Goal: Task Accomplishment & Management: Manage account settings

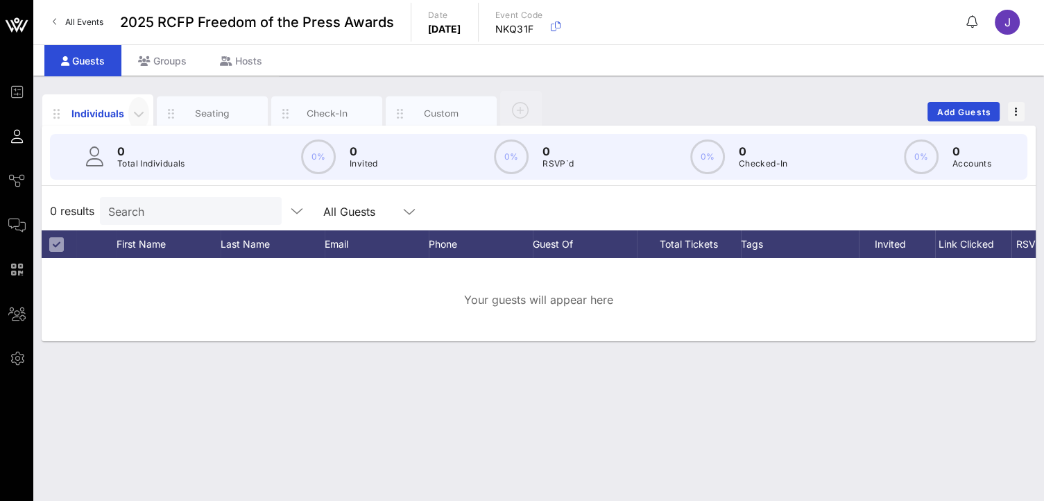
click at [138, 110] on icon "button" at bounding box center [138, 113] width 17 height 17
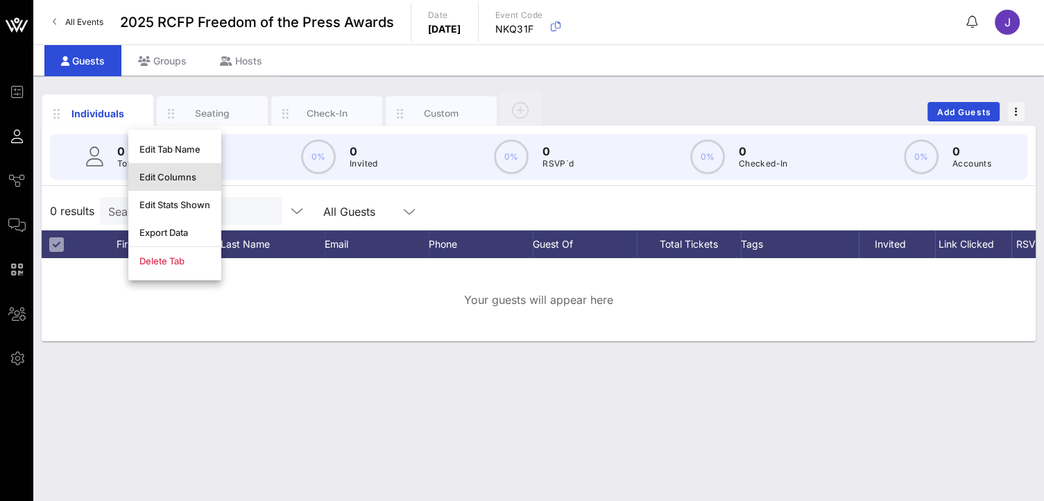
click at [174, 178] on div "Edit Columns" at bounding box center [174, 176] width 71 height 11
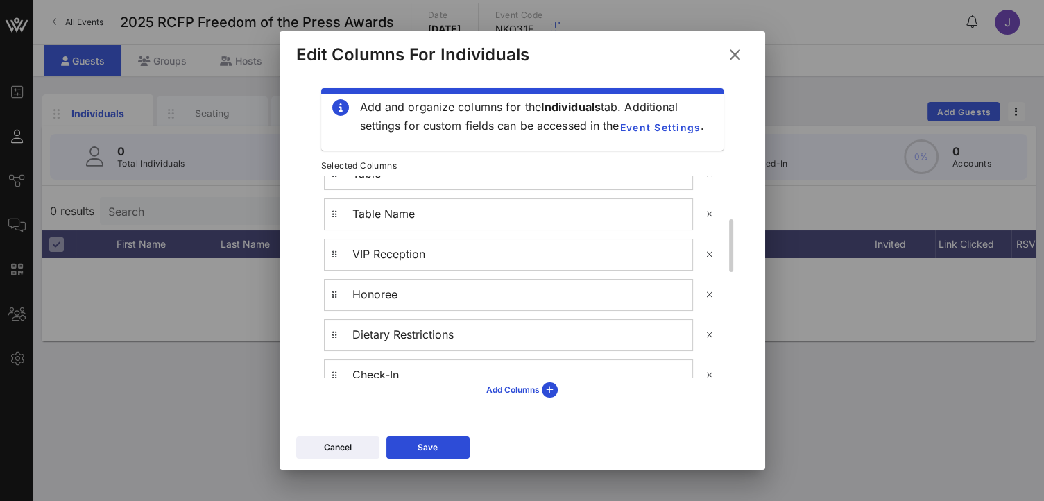
scroll to position [434, 0]
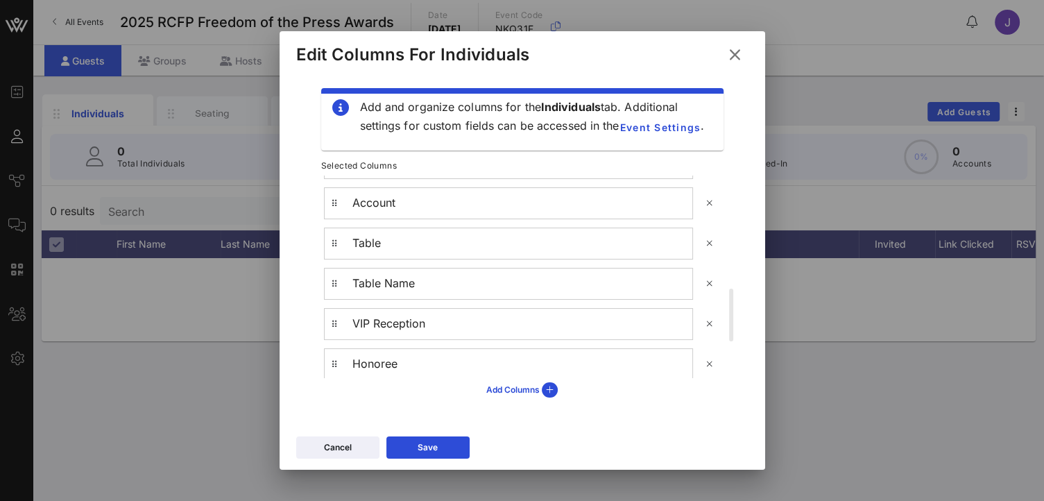
click at [735, 53] on icon at bounding box center [733, 54] width 21 height 20
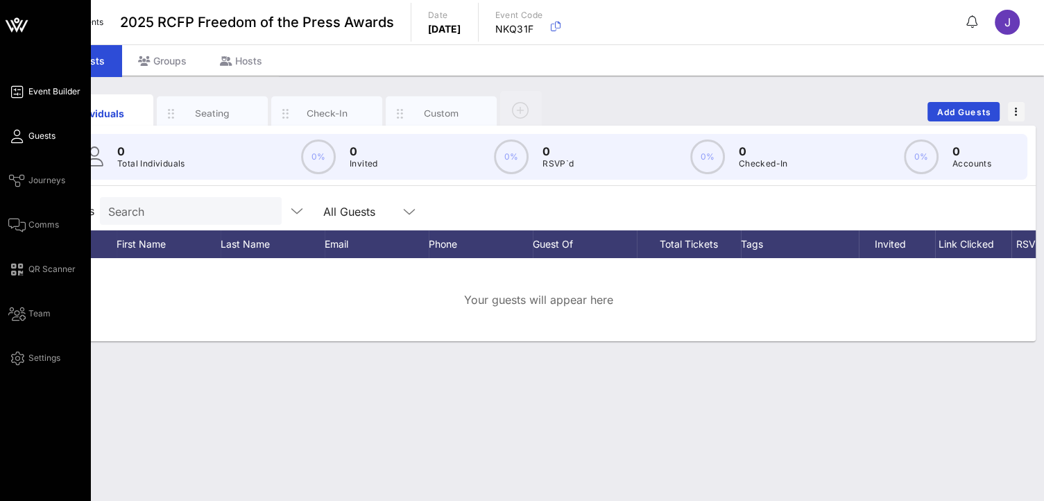
click at [14, 93] on icon at bounding box center [16, 92] width 17 height 2
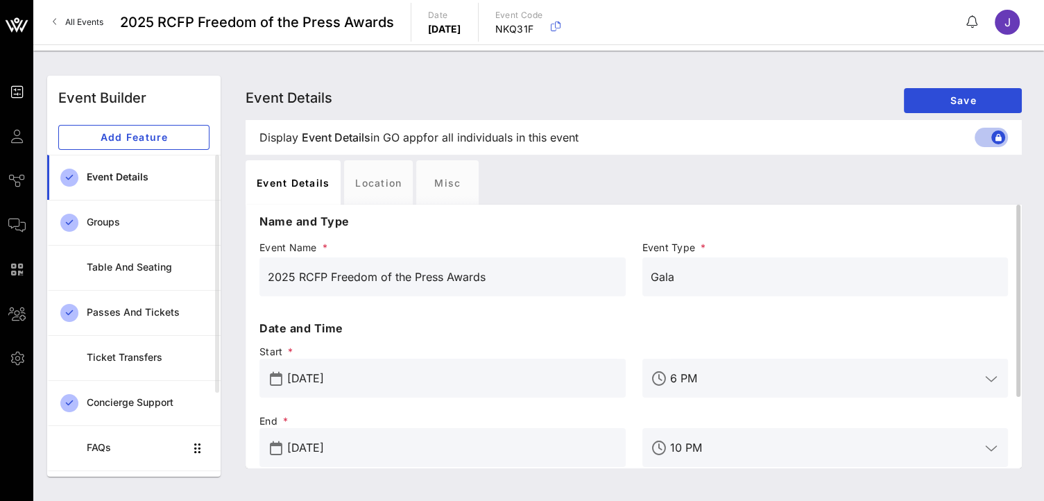
scroll to position [97, 0]
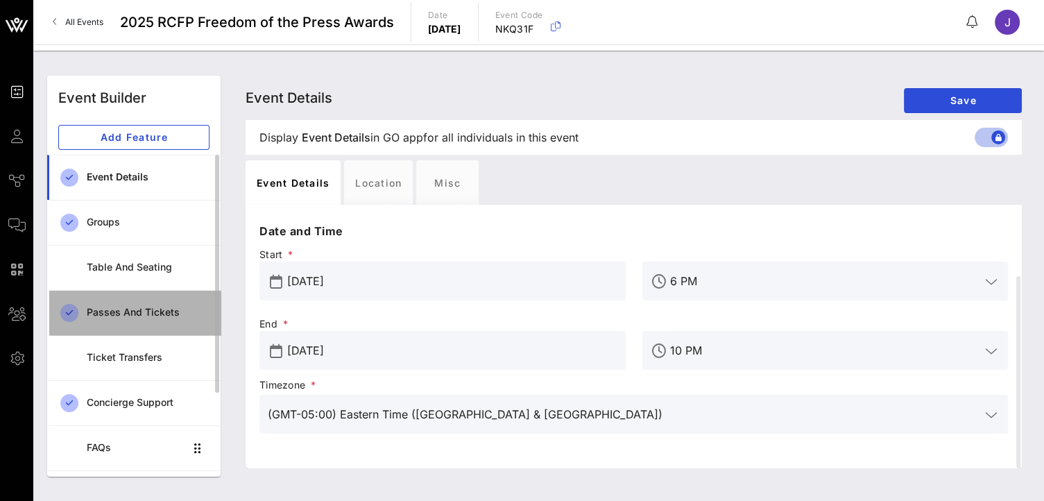
click at [141, 312] on div "Passes and Tickets" at bounding box center [148, 313] width 123 height 12
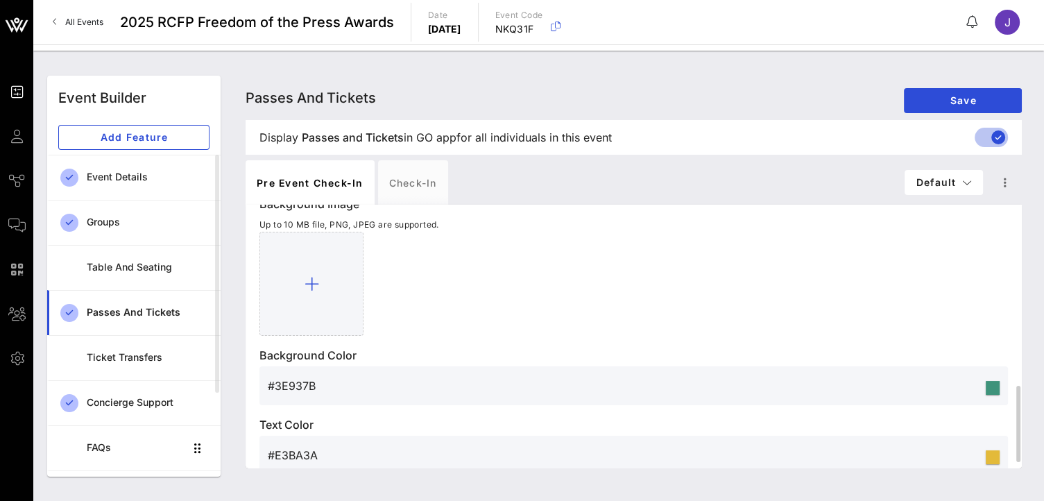
scroll to position [644, 0]
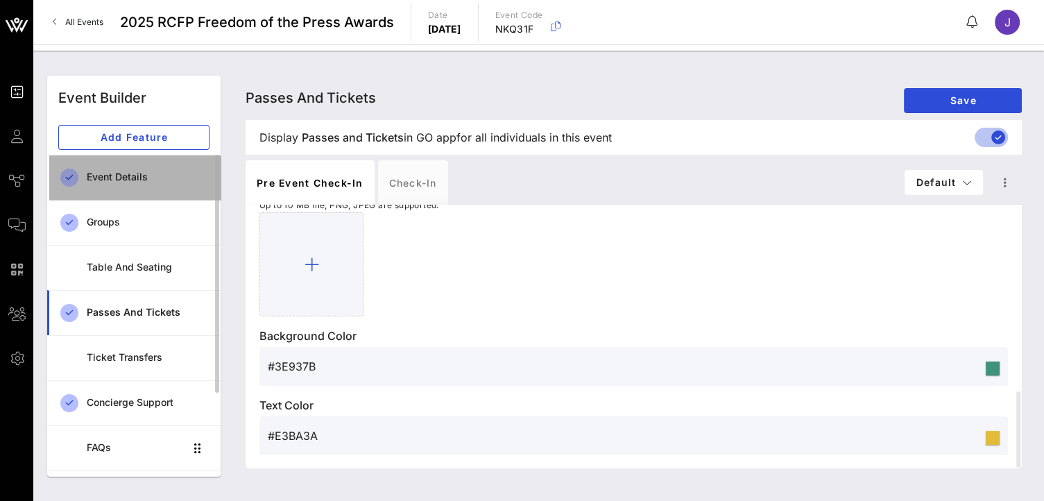
click at [182, 184] on div "Event Details" at bounding box center [148, 177] width 123 height 28
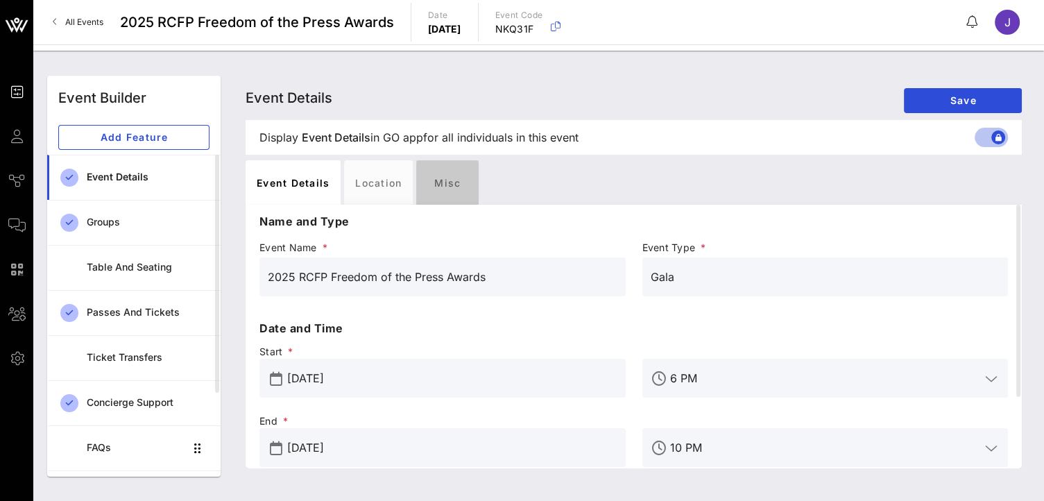
click at [447, 181] on div "Misc" at bounding box center [447, 182] width 62 height 44
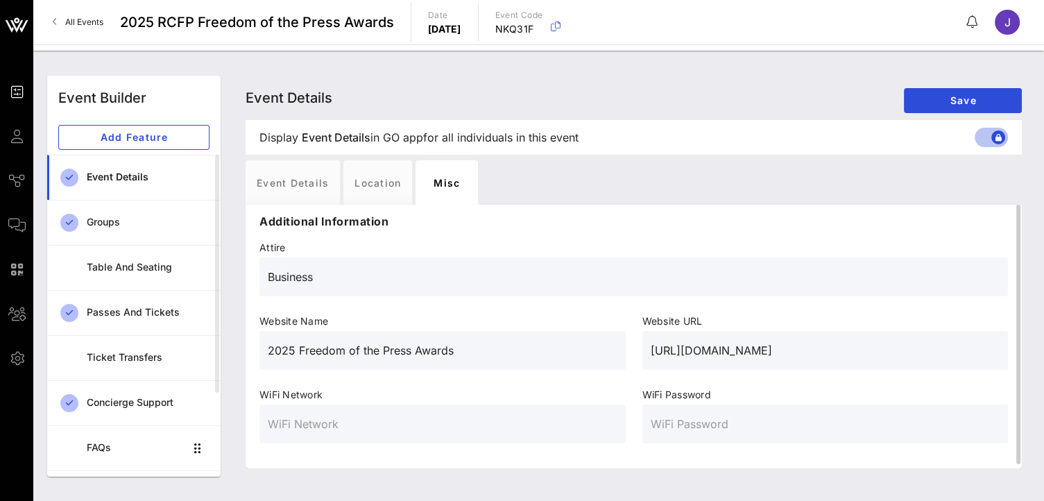
scroll to position [4, 0]
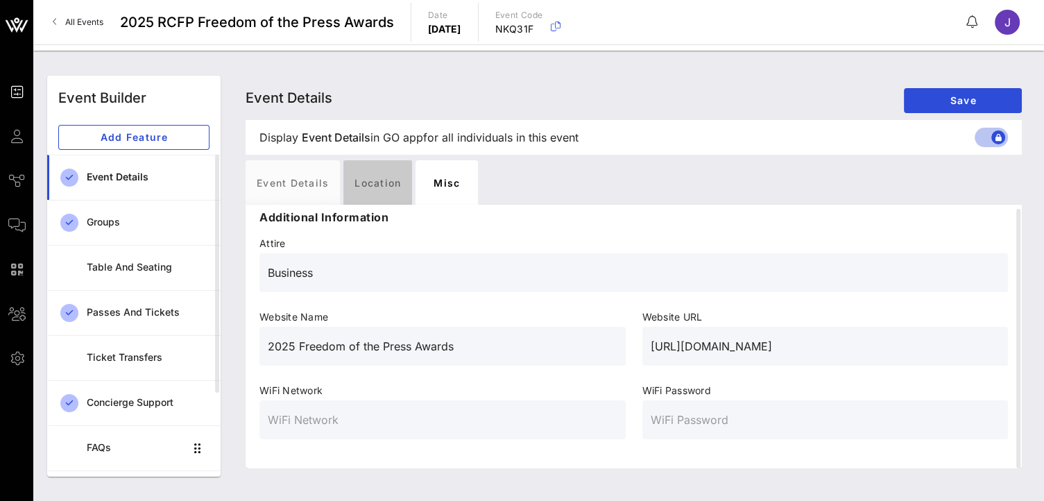
click at [386, 198] on div "Location" at bounding box center [377, 182] width 69 height 44
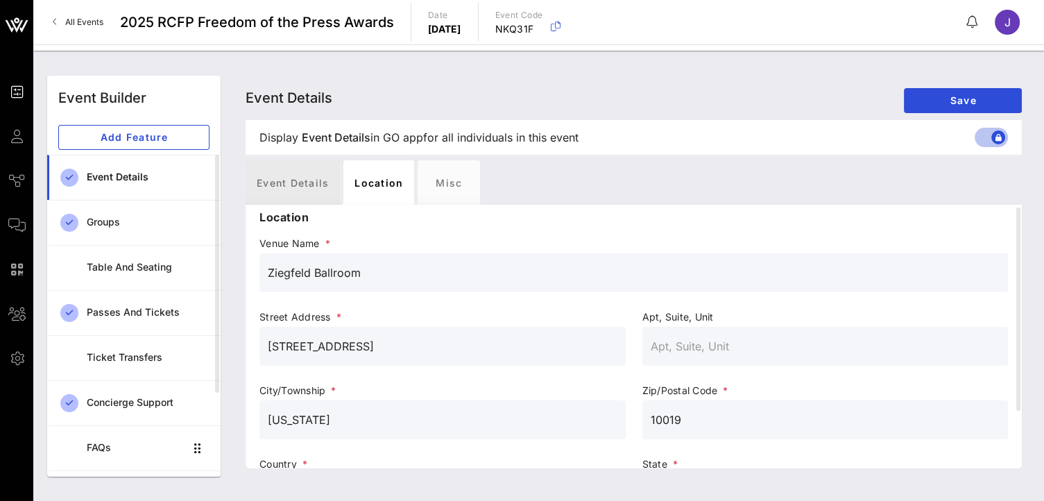
click at [268, 191] on div "Event Details" at bounding box center [292, 182] width 94 height 44
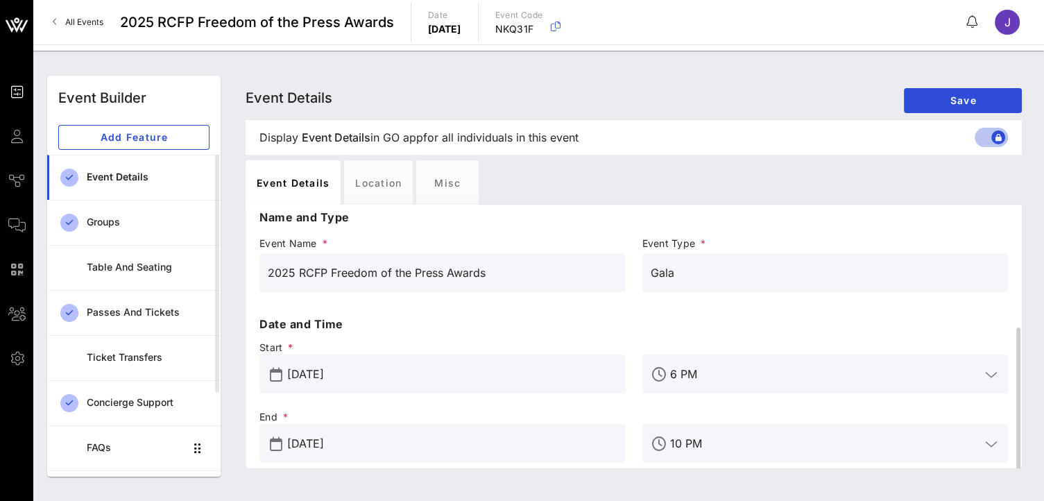
scroll to position [97, 0]
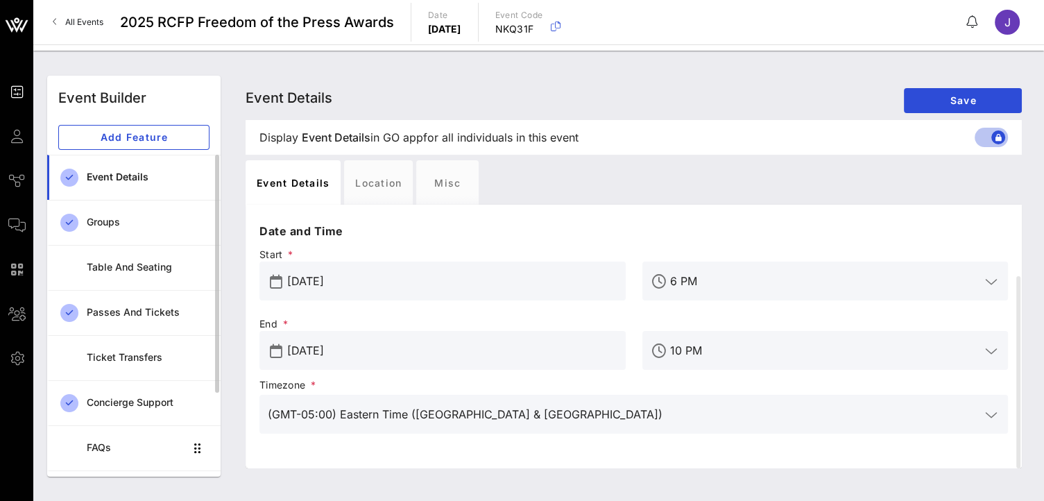
click at [144, 176] on div "Event Details" at bounding box center [148, 177] width 123 height 12
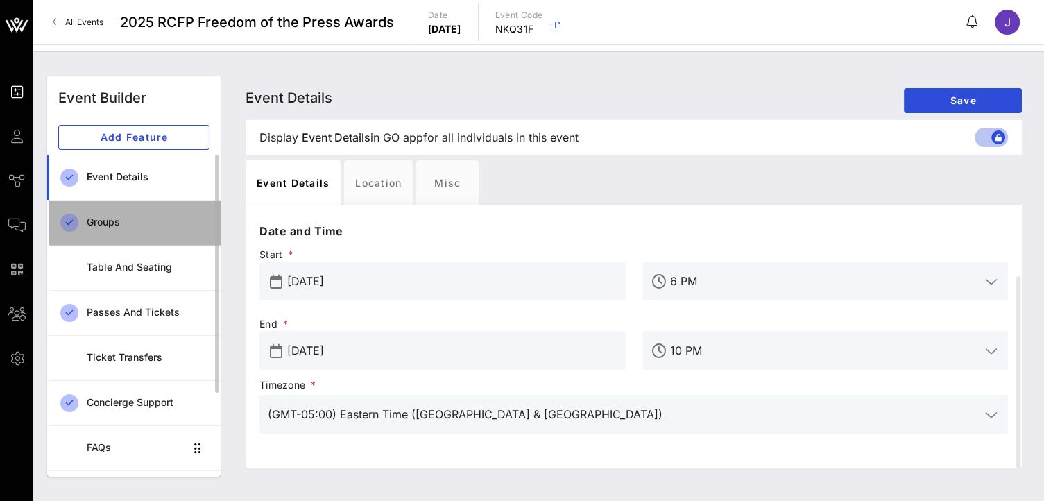
click at [128, 225] on div "Groups" at bounding box center [148, 222] width 123 height 12
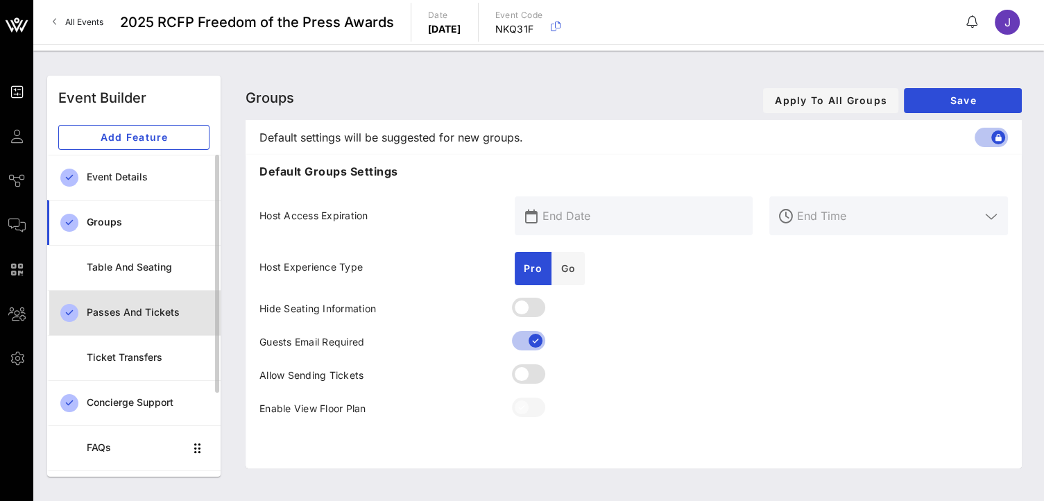
click at [178, 307] on div "Passes and Tickets" at bounding box center [148, 313] width 123 height 12
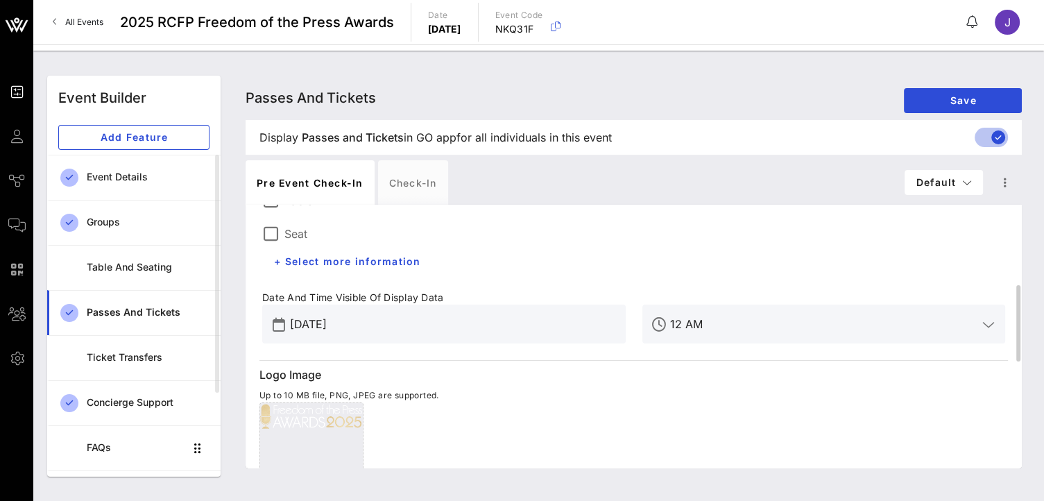
scroll to position [139, 0]
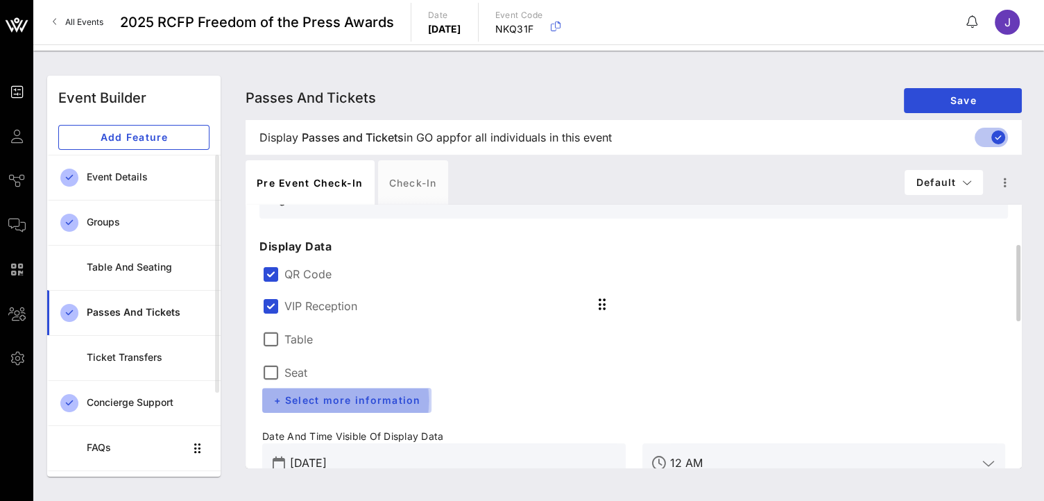
click at [410, 401] on span "+ Select more information" at bounding box center [346, 400] width 147 height 12
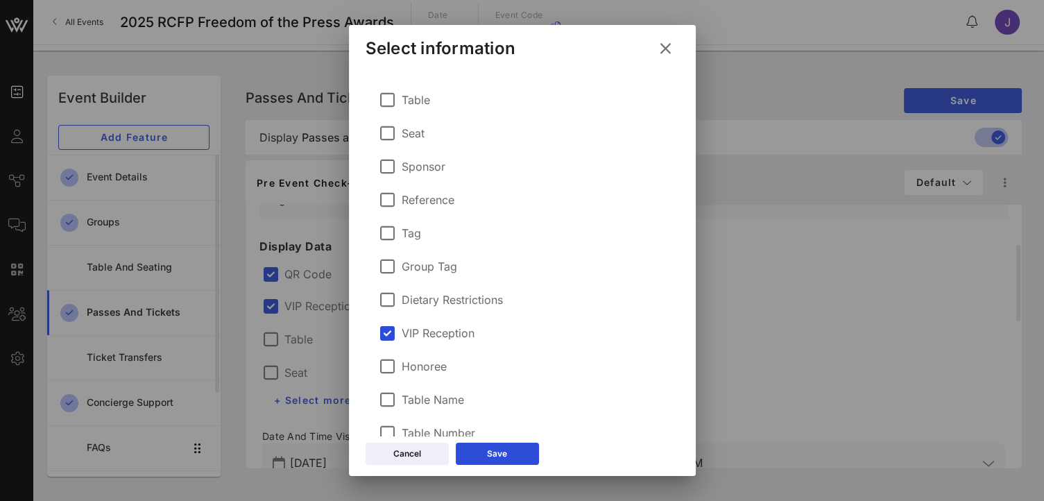
scroll to position [40, 0]
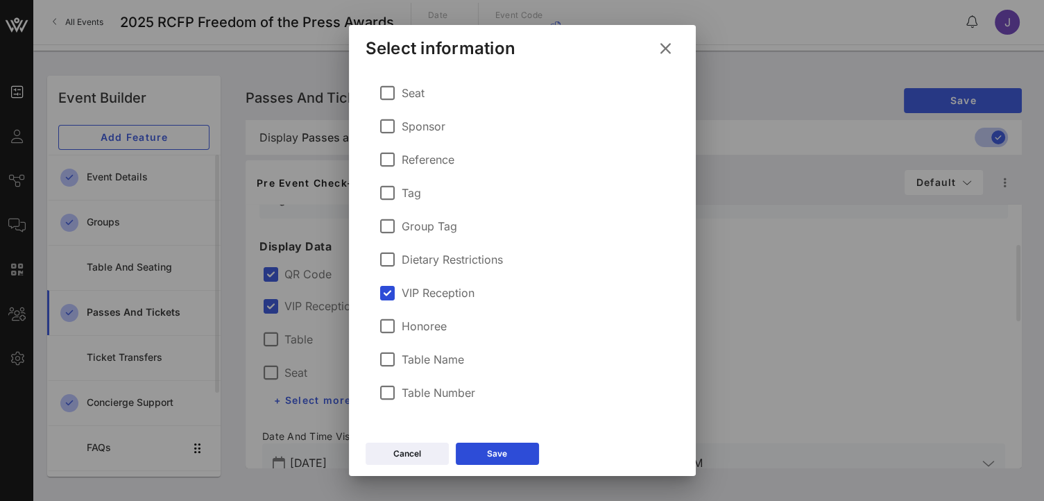
click at [671, 47] on icon at bounding box center [664, 48] width 19 height 17
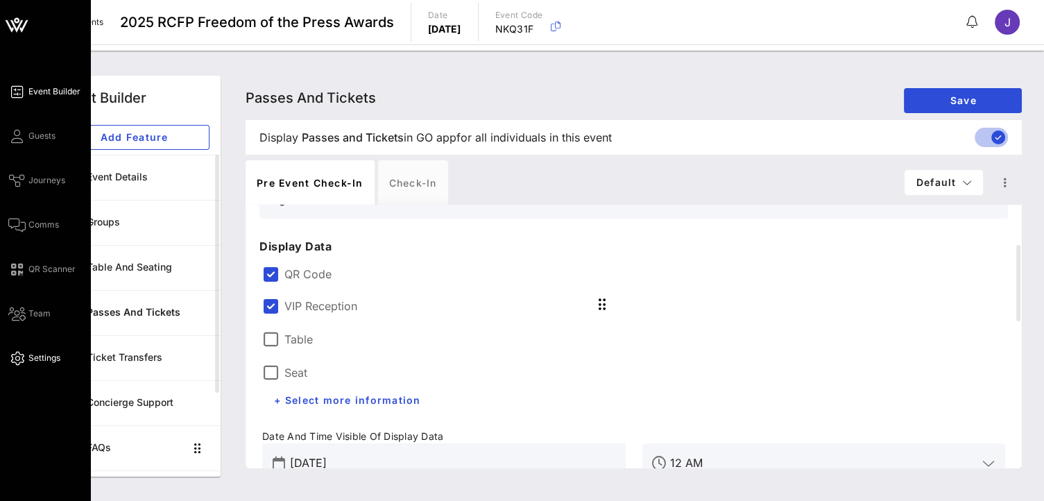
click at [46, 363] on span "Settings" at bounding box center [44, 358] width 32 height 12
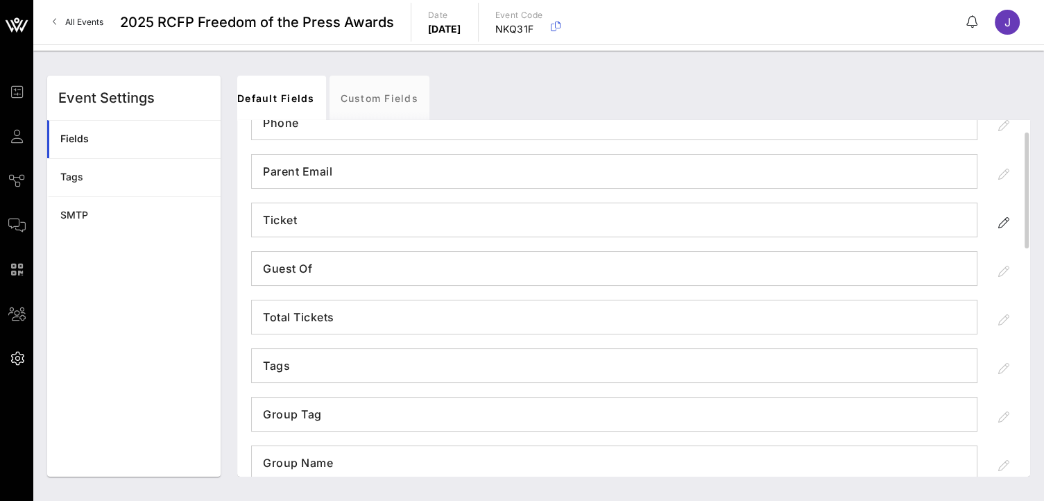
scroll to position [184, 0]
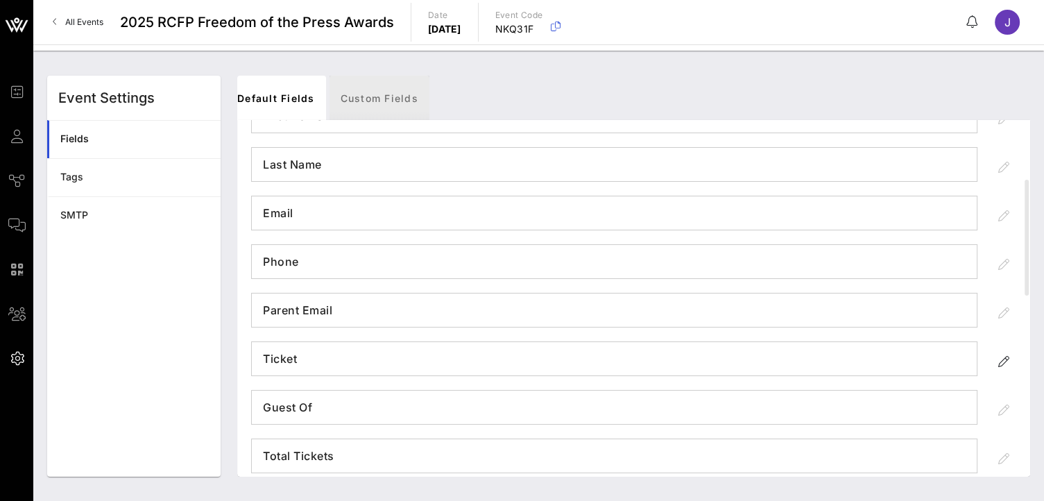
click at [366, 103] on link "Custom Fields" at bounding box center [379, 98] width 100 height 44
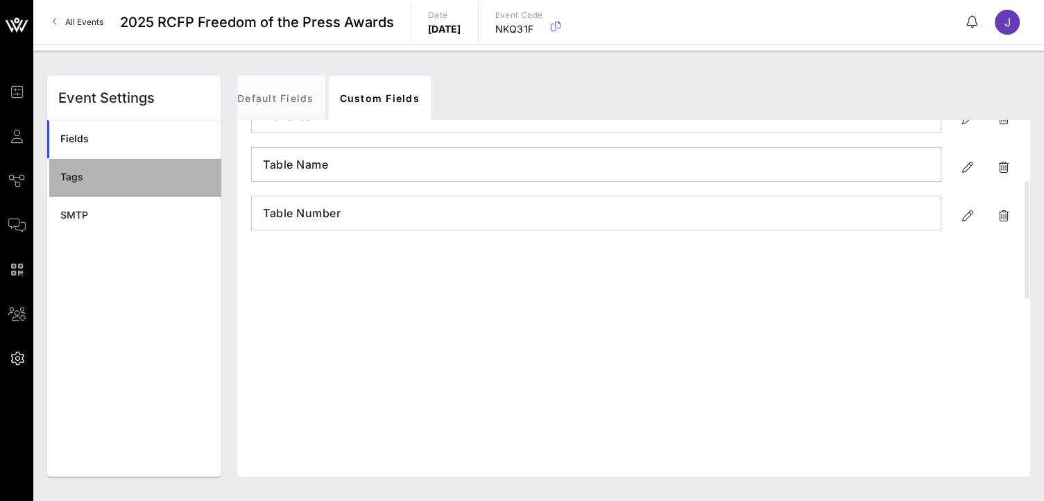
click at [116, 180] on div "Tags" at bounding box center [134, 177] width 149 height 12
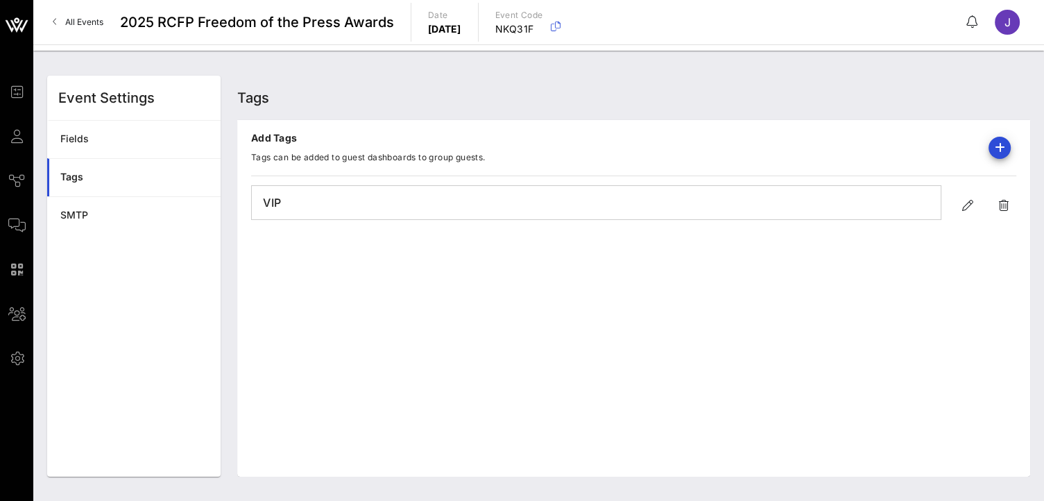
click at [441, 200] on h4 "VIP" at bounding box center [596, 202] width 689 height 22
click at [974, 206] on icon "button" at bounding box center [967, 205] width 17 height 17
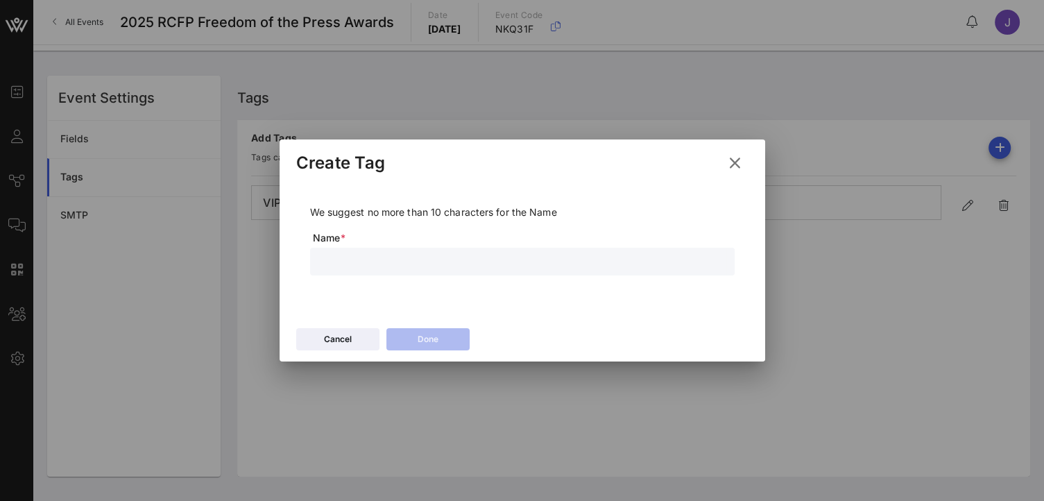
click at [733, 166] on icon at bounding box center [734, 162] width 19 height 17
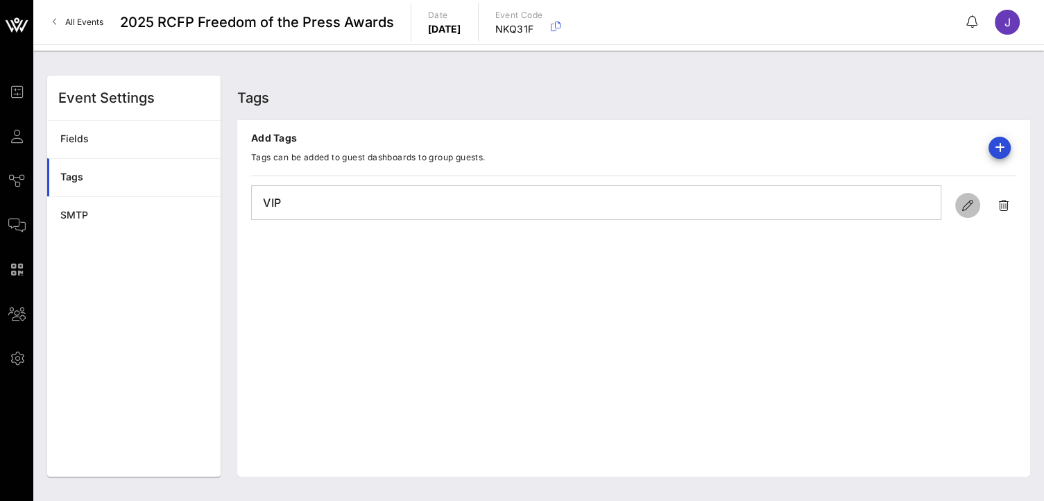
click at [962, 203] on icon "button" at bounding box center [967, 205] width 17 height 17
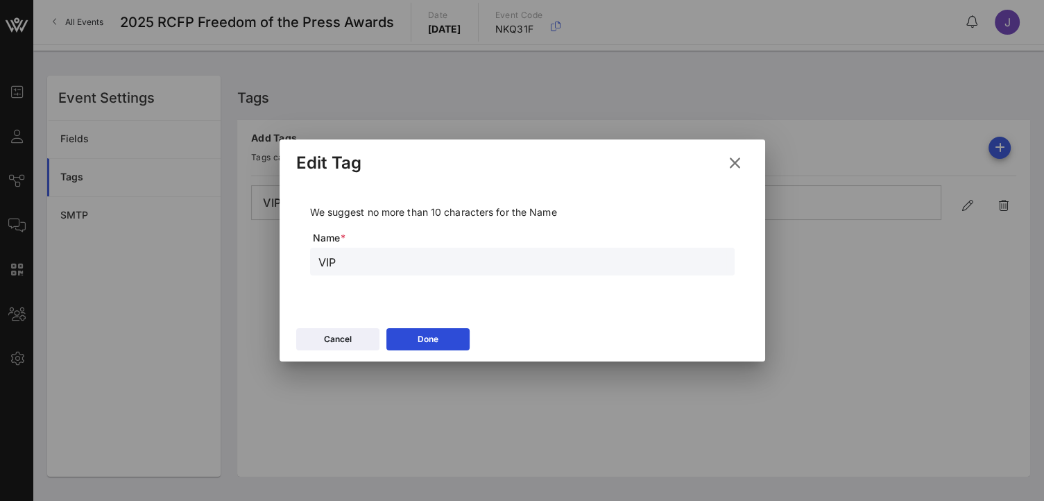
drag, startPoint x: 408, startPoint y: 264, endPoint x: 270, endPoint y: 259, distance: 137.4
click at [270, 259] on div "Event Builder Guests Journeys Comms QR Scanner Team Settings 2025 RCFP Freedom …" at bounding box center [522, 250] width 1044 height 501
type input "PRIVATE RECEPTION"
click at [434, 339] on div "Done" at bounding box center [427, 339] width 21 height 14
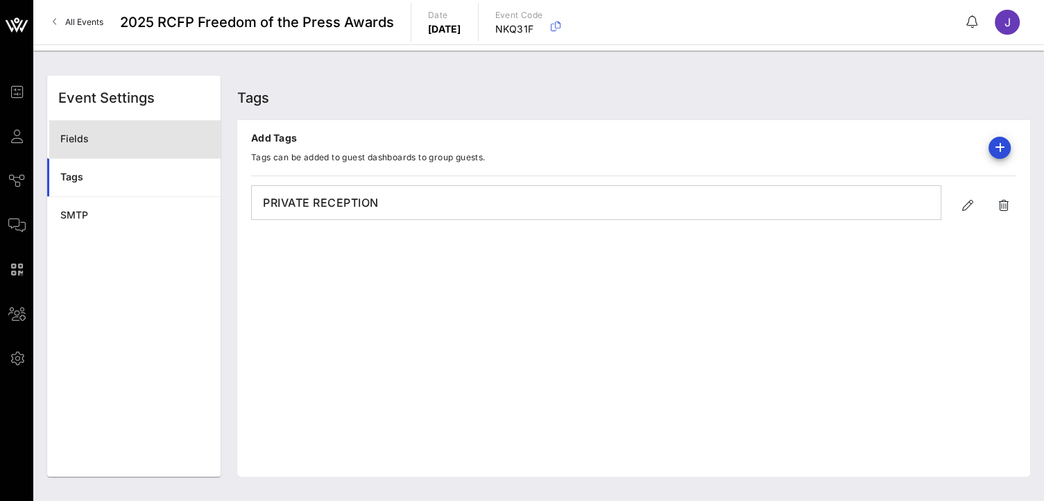
click at [133, 135] on div "Fields" at bounding box center [134, 139] width 149 height 12
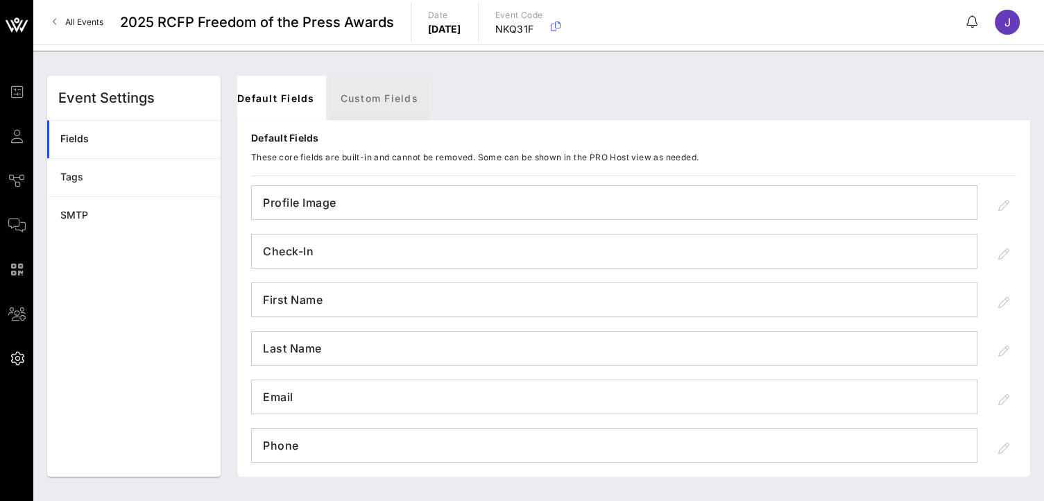
click at [379, 92] on link "Custom Fields" at bounding box center [379, 98] width 100 height 44
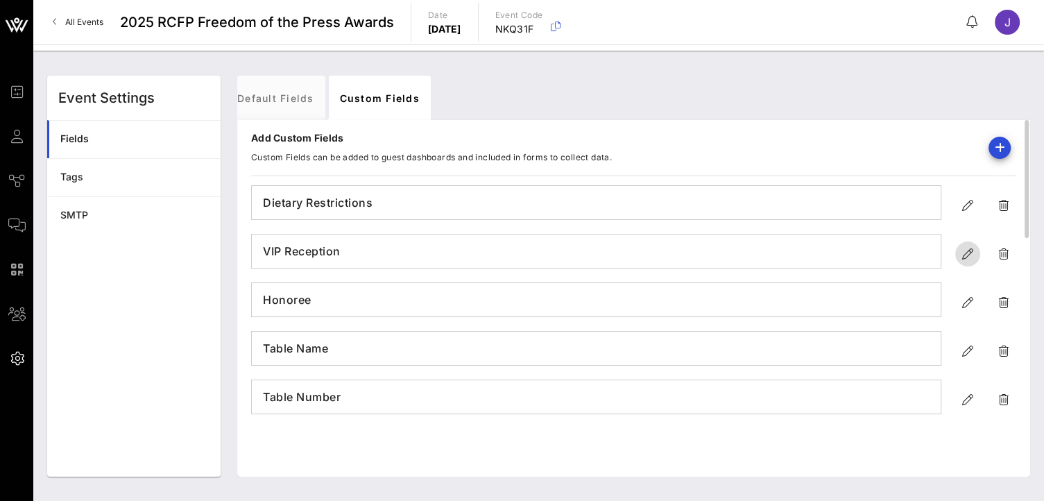
click at [969, 252] on icon "button" at bounding box center [967, 253] width 17 height 17
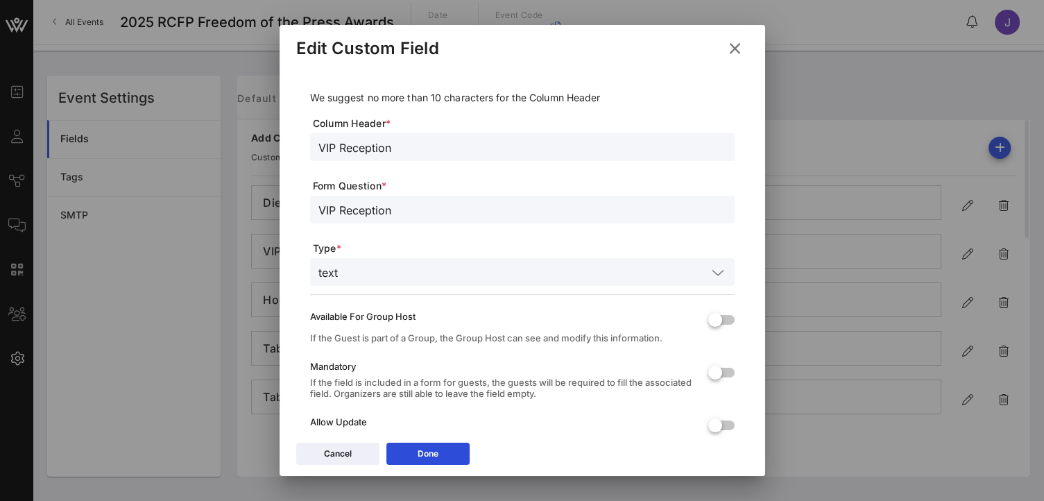
click at [336, 147] on input "VIP Reception" at bounding box center [522, 147] width 408 height 18
click at [331, 145] on input "VIP Reception" at bounding box center [522, 147] width 408 height 18
drag, startPoint x: 336, startPoint y: 144, endPoint x: 287, endPoint y: 141, distance: 49.3
click at [287, 142] on div "We suggest no more than 10 characters for the Column Header Column Header * VIP…" at bounding box center [521, 252] width 485 height 368
type input "PRIVATE Reception"
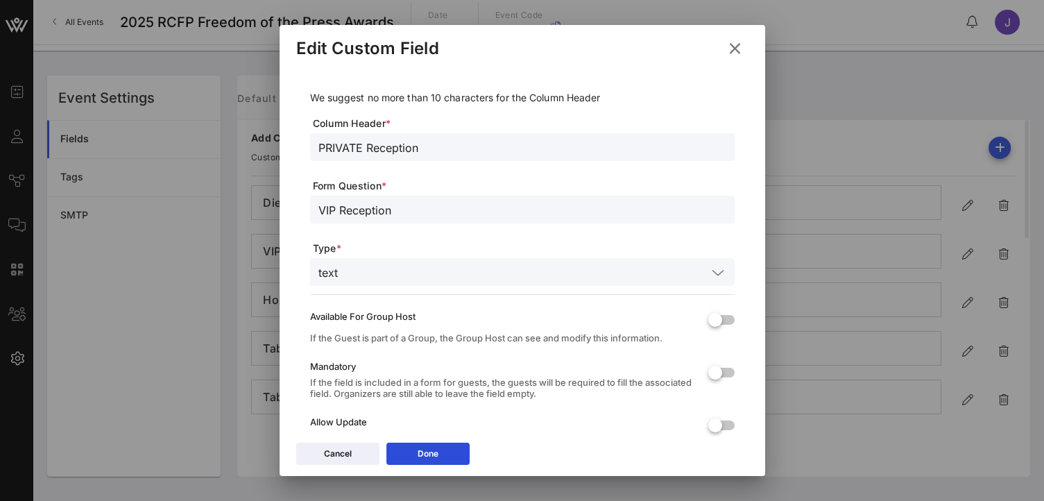
drag, startPoint x: 333, startPoint y: 212, endPoint x: 306, endPoint y: 209, distance: 27.2
click at [306, 209] on div "We suggest no more than 10 characters for the Column Header Column Header * PRI…" at bounding box center [522, 273] width 452 height 410
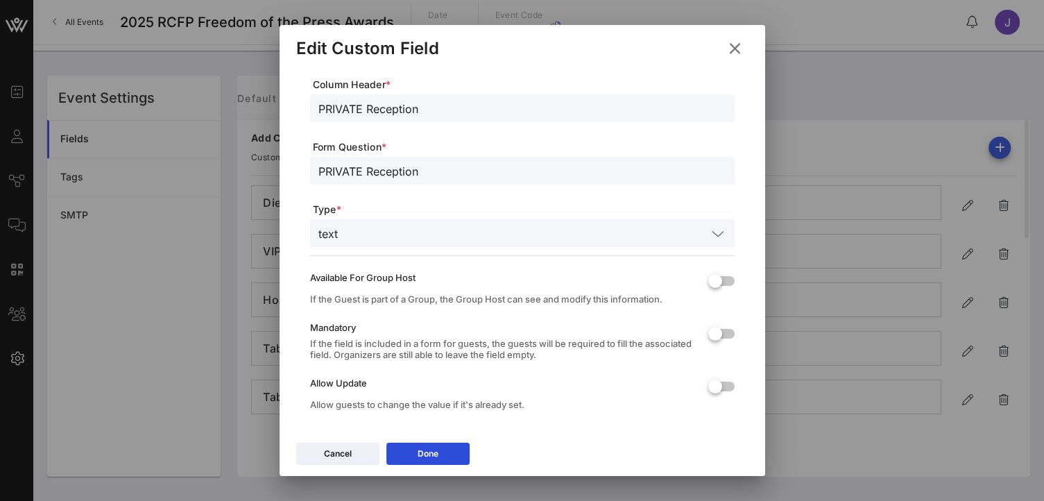
scroll to position [56, 0]
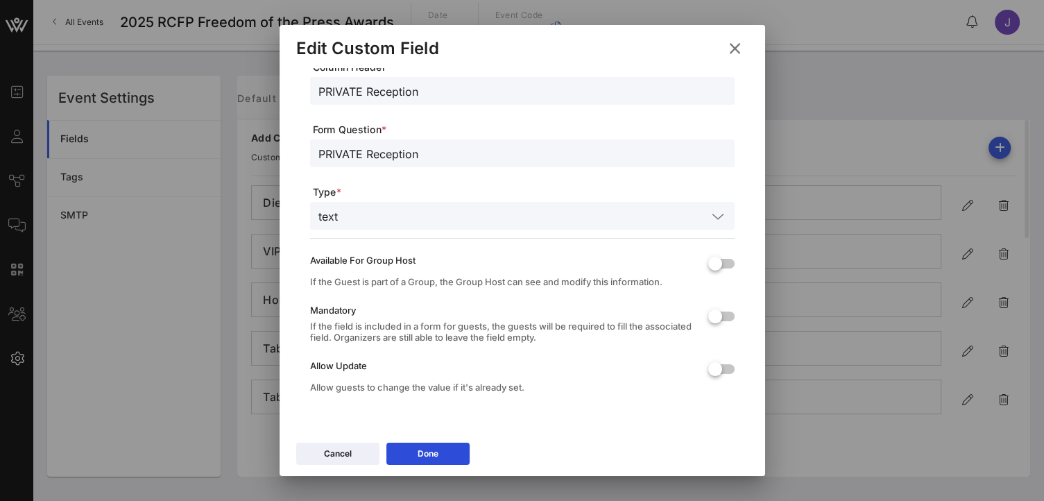
type input "PRIVATE Reception"
click at [359, 83] on input "PRIVATE Reception" at bounding box center [522, 91] width 408 height 18
drag, startPoint x: 366, startPoint y: 91, endPoint x: 483, endPoint y: 103, distance: 117.2
click at [479, 103] on div "PRIVATE Reception" at bounding box center [522, 91] width 408 height 28
drag, startPoint x: 363, startPoint y: 92, endPoint x: 330, endPoint y: 96, distance: 32.8
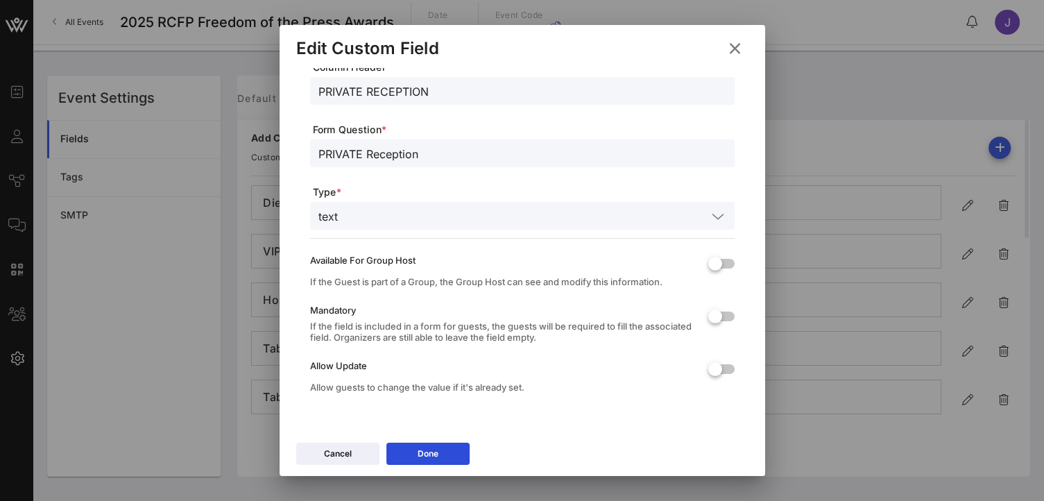
click at [330, 96] on input "PRIVATE RECEPTION" at bounding box center [522, 91] width 408 height 18
type input "PRE RECEPTION"
drag, startPoint x: 332, startPoint y: 153, endPoint x: 535, endPoint y: 148, distance: 203.3
click at [520, 158] on input "PRIVATE Reception" at bounding box center [522, 153] width 408 height 18
type input "PRE RECEPTION"
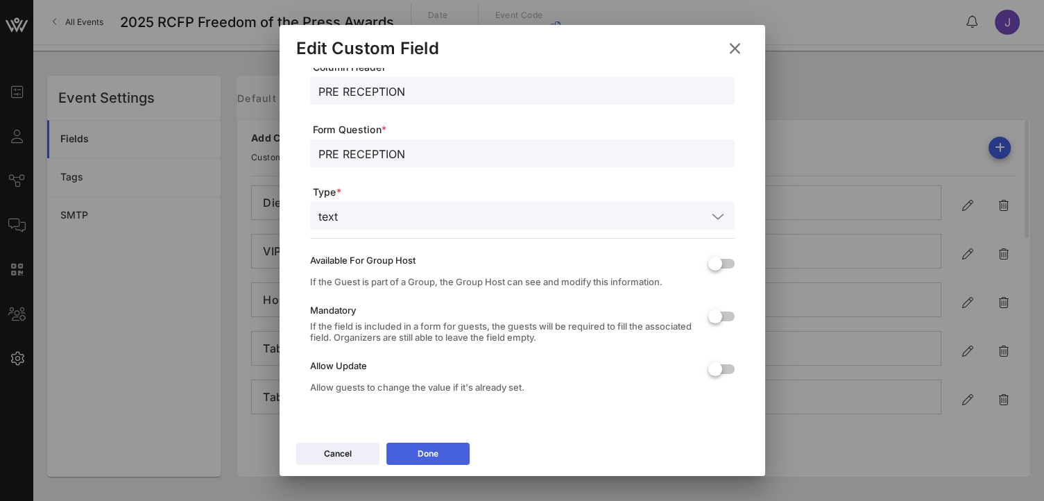
click at [453, 456] on button "Done" at bounding box center [427, 453] width 83 height 22
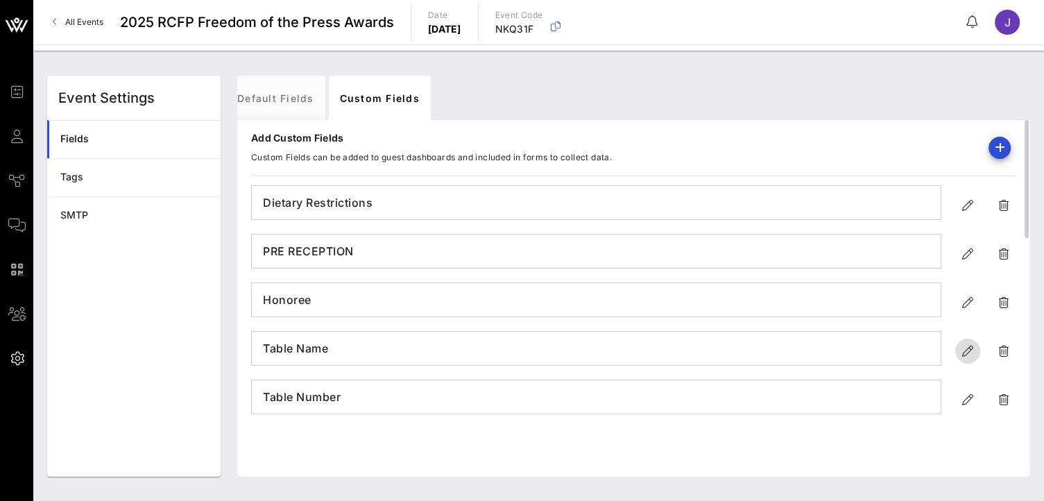
click at [971, 350] on icon "button" at bounding box center [967, 351] width 17 height 17
type input "Table Name"
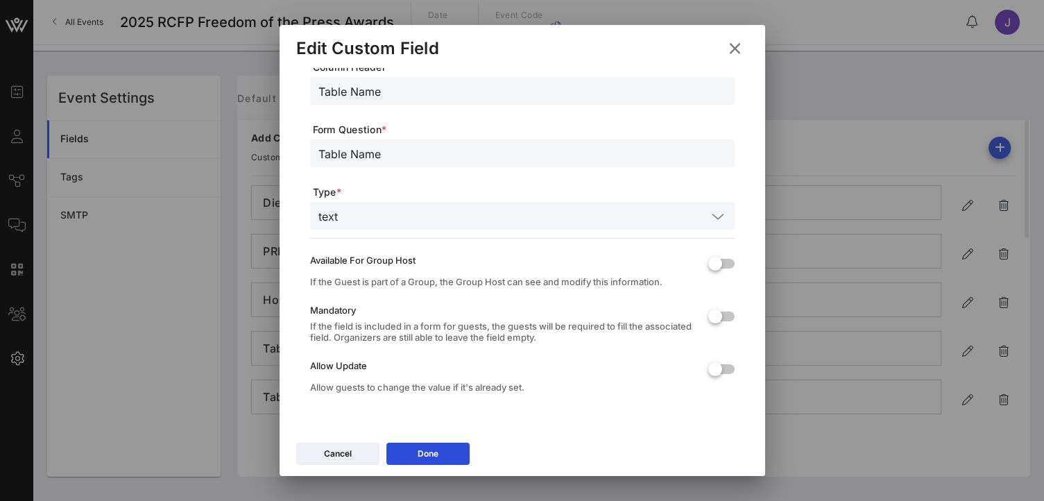
drag, startPoint x: 397, startPoint y: 149, endPoint x: 231, endPoint y: 142, distance: 165.9
click at [232, 144] on div "Event Builder Guests Journeys Comms QR Scanner Team Settings 2025 RCFP Freedom …" at bounding box center [522, 250] width 1044 height 501
type input "TABLE NAME"
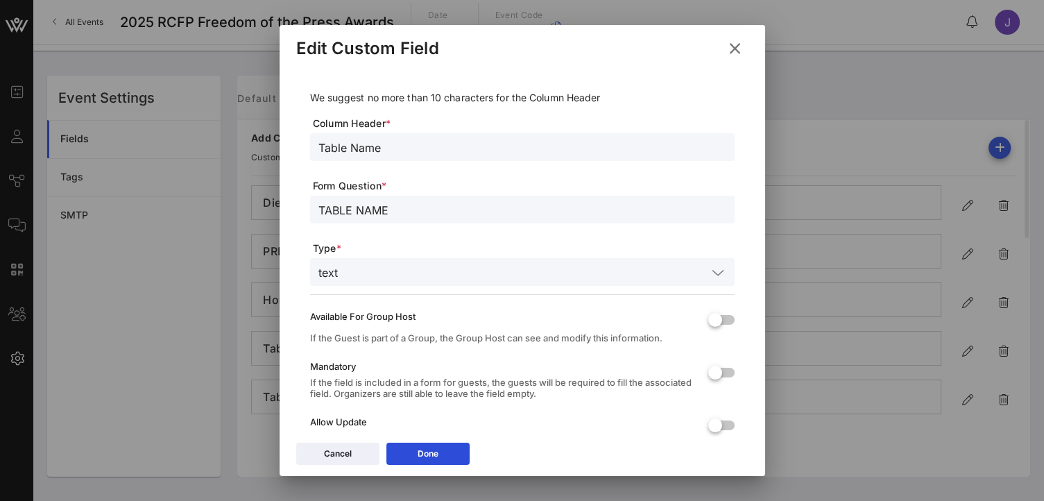
drag, startPoint x: 386, startPoint y: 87, endPoint x: 239, endPoint y: 64, distance: 149.4
click at [239, 64] on div "Event Builder Guests Journeys Comms QR Scanner Team Settings 2025 RCFP Freedom …" at bounding box center [522, 250] width 1044 height 501
type input "TABLE NAME"
click at [446, 458] on button "Done" at bounding box center [427, 453] width 83 height 22
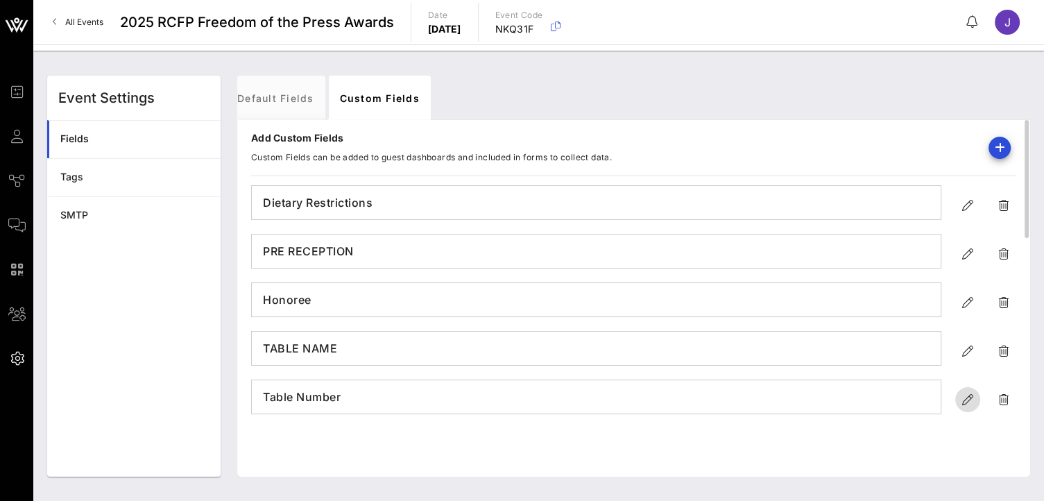
click at [965, 402] on icon "button" at bounding box center [967, 399] width 17 height 17
type input "Table Number"
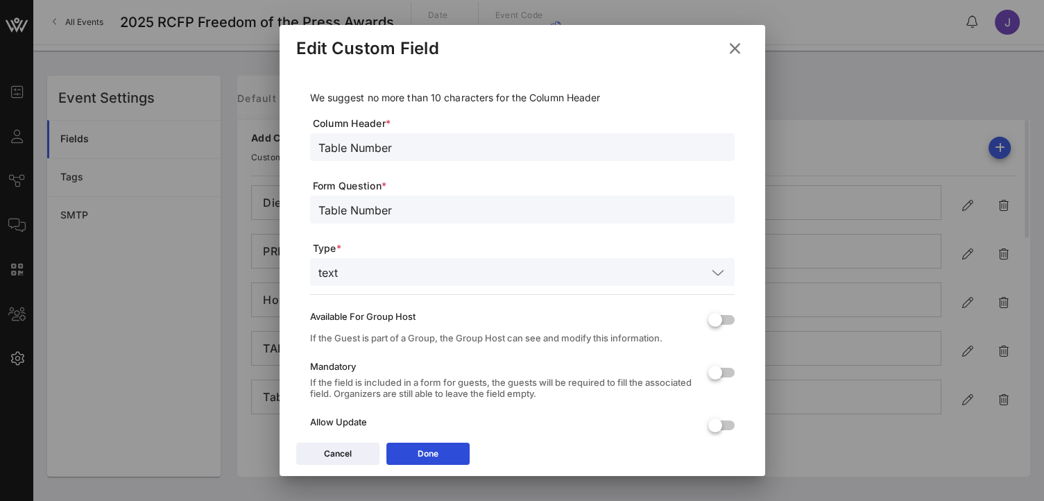
drag, startPoint x: 449, startPoint y: 150, endPoint x: 265, endPoint y: 113, distance: 187.4
click at [265, 113] on div "Event Builder Guests Journeys Comms QR Scanner Team Settings 2025 RCFP Freedom …" at bounding box center [522, 250] width 1044 height 501
type input "TABLE NUMBER"
drag, startPoint x: 405, startPoint y: 207, endPoint x: 316, endPoint y: 194, distance: 89.6
click at [320, 196] on div "Table Number" at bounding box center [522, 210] width 408 height 28
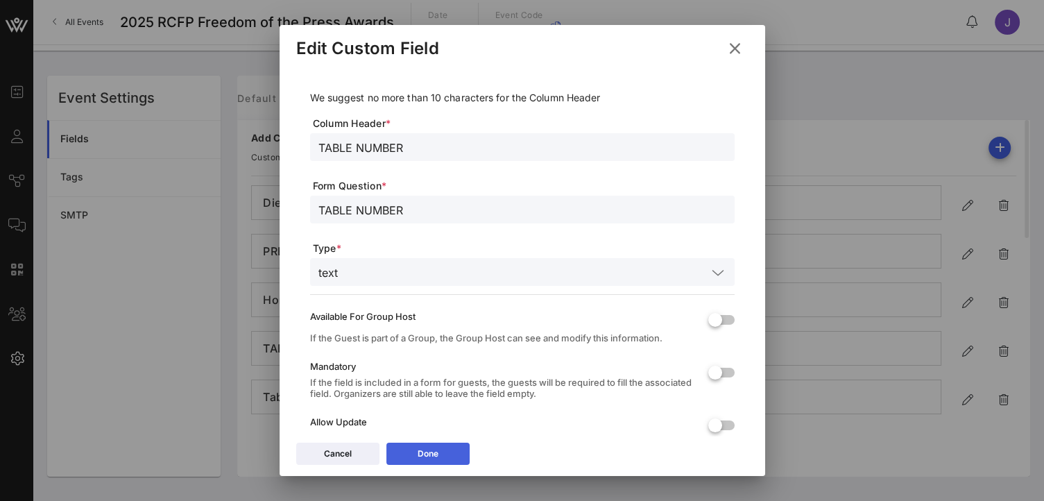
type input "TABLE NUMBER"
click at [446, 457] on button "Done" at bounding box center [427, 453] width 83 height 22
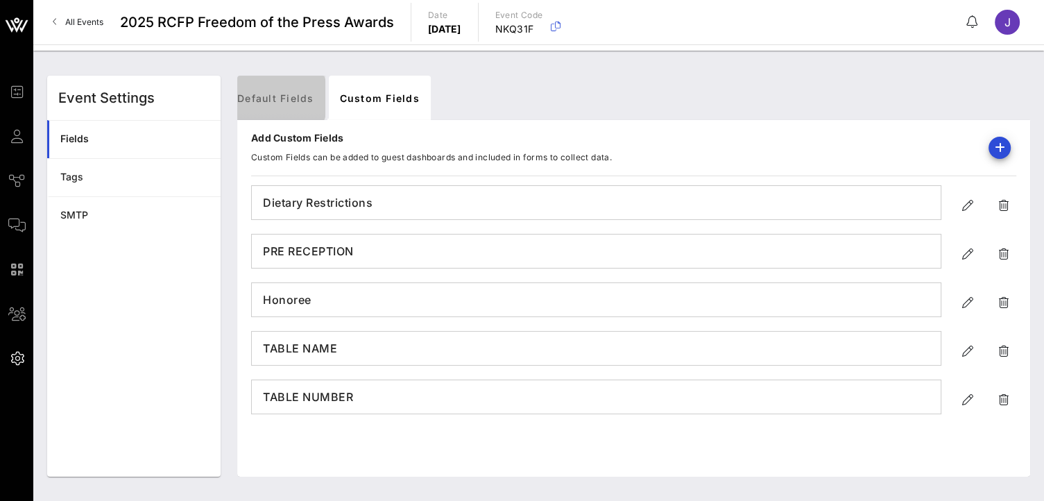
click at [288, 98] on link "Default Fields" at bounding box center [275, 98] width 99 height 44
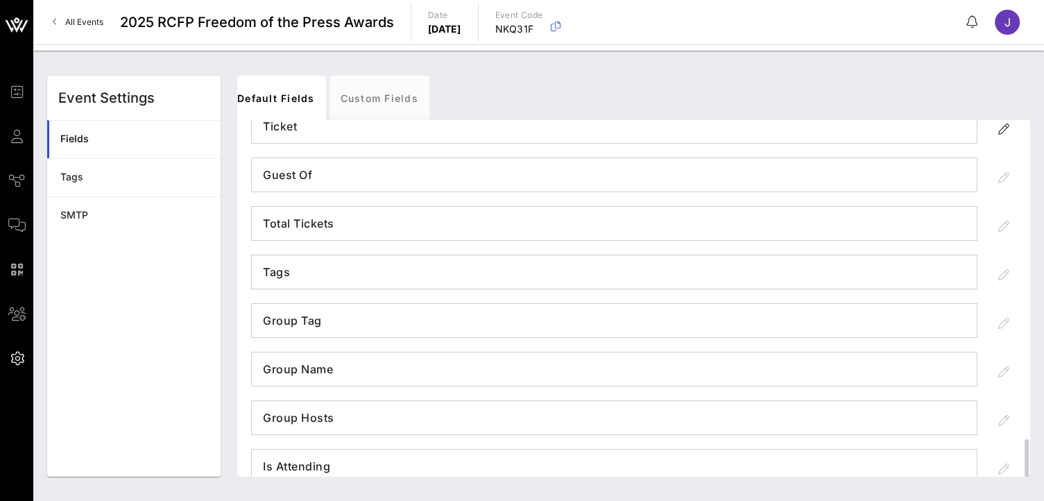
scroll to position [739, 0]
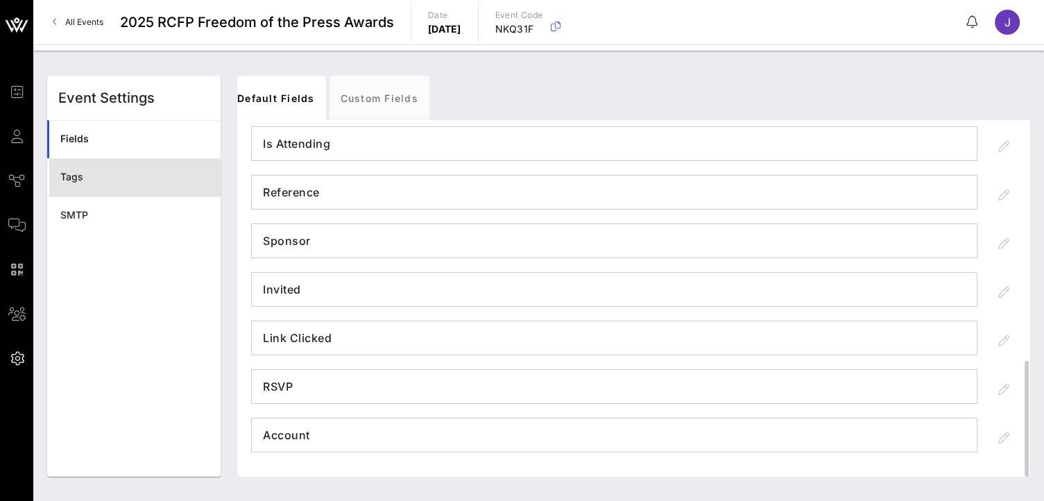
click at [182, 181] on div "Tags" at bounding box center [134, 177] width 149 height 12
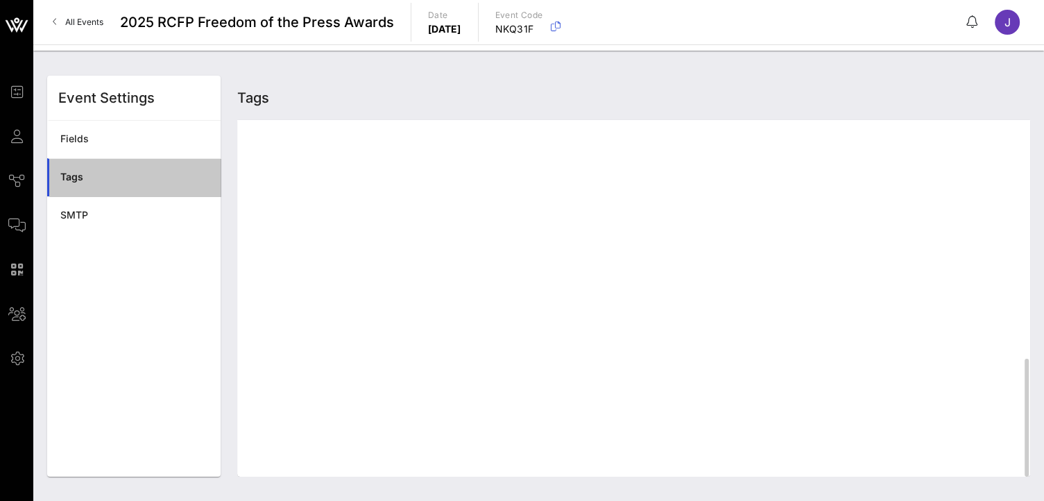
scroll to position [718, 0]
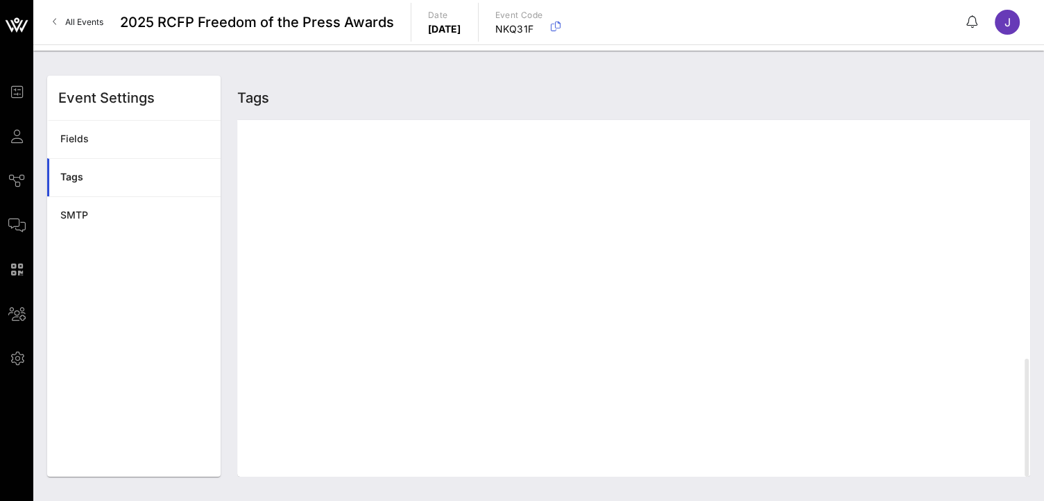
click at [78, 174] on div "Tags" at bounding box center [134, 177] width 149 height 12
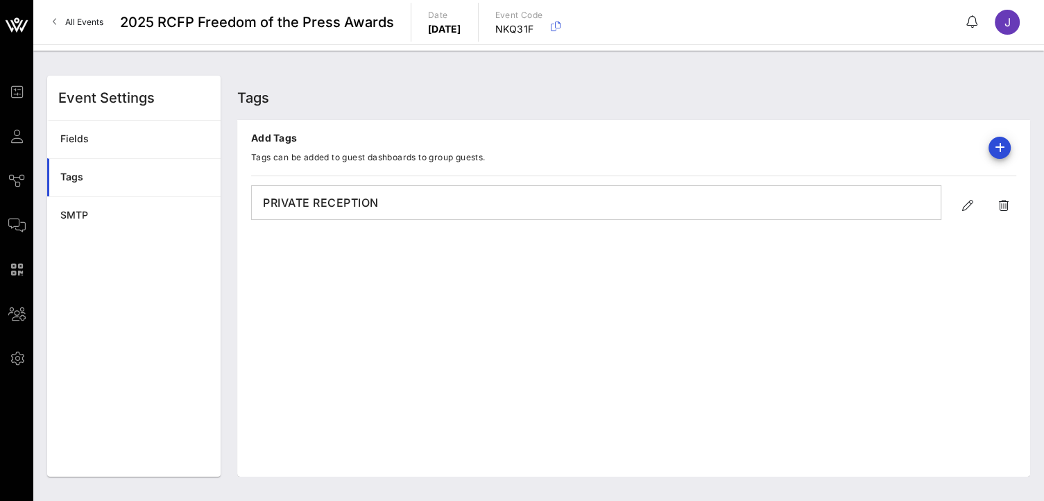
scroll to position [0, 0]
click at [254, 207] on h4 "PRIVATE RECEPTION" at bounding box center [596, 202] width 689 height 22
click at [293, 202] on h4 "PRIVATE RECEPTION" at bounding box center [596, 202] width 689 height 22
click at [969, 205] on icon "button" at bounding box center [967, 205] width 17 height 17
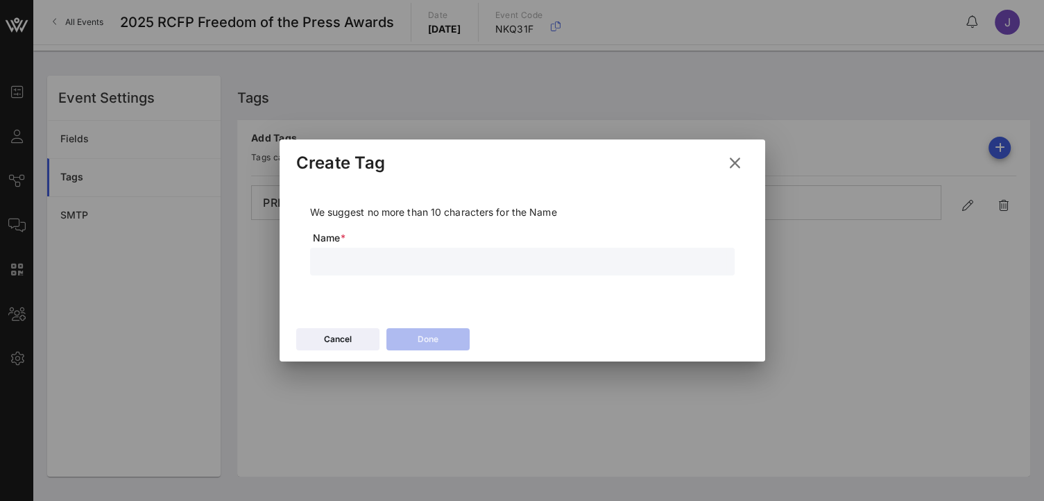
click at [362, 264] on input "text" at bounding box center [522, 261] width 408 height 18
type input "PRE RECEPTION"
click at [451, 331] on button "Done" at bounding box center [427, 339] width 83 height 22
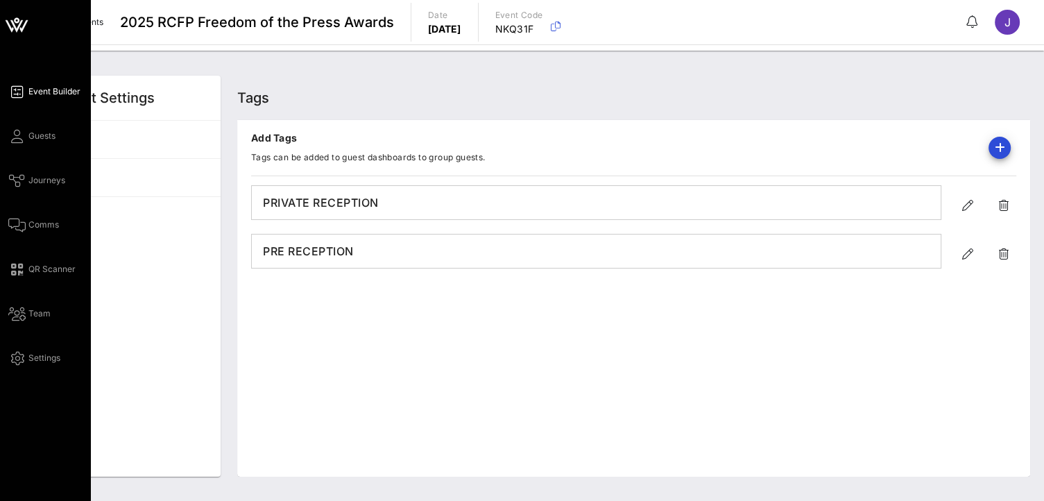
click at [42, 88] on span "Event Builder" at bounding box center [54, 91] width 52 height 12
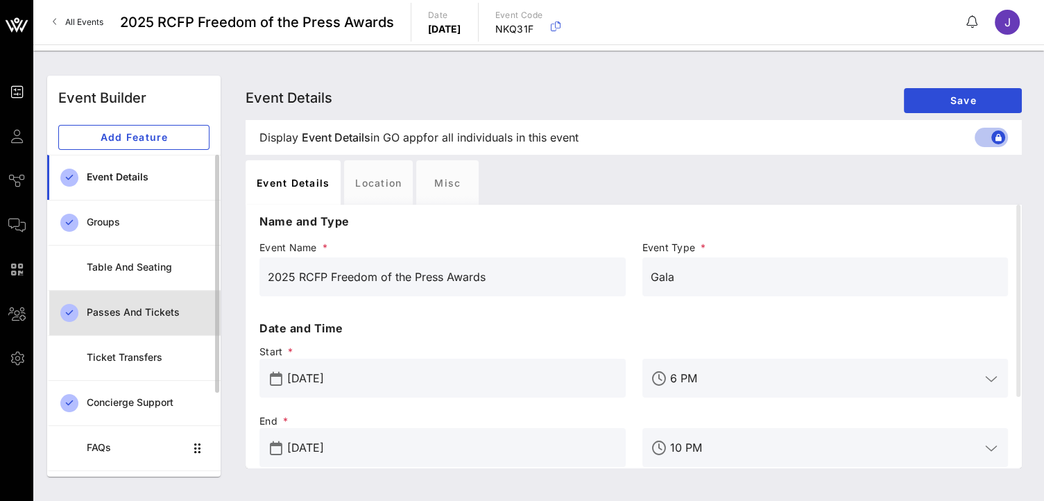
click at [174, 315] on div "Passes and Tickets" at bounding box center [148, 313] width 123 height 12
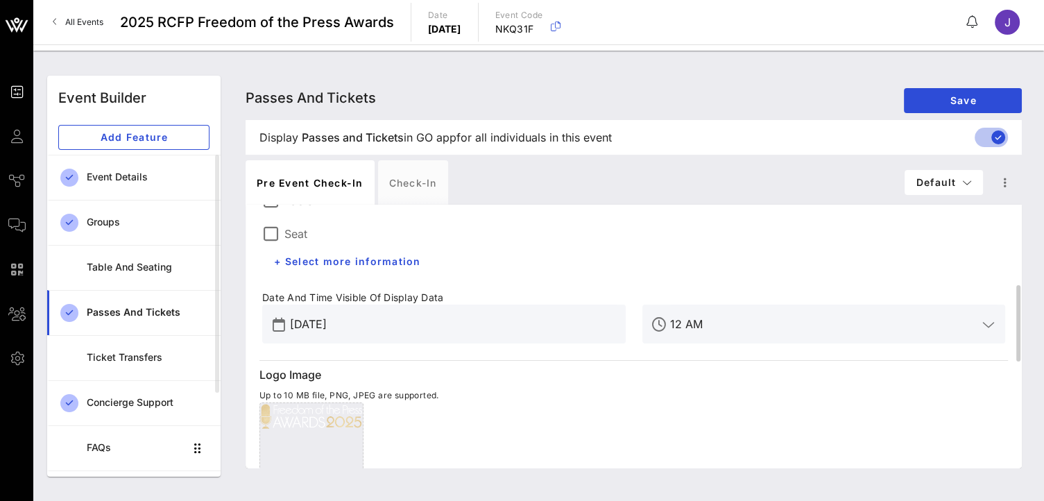
scroll to position [139, 0]
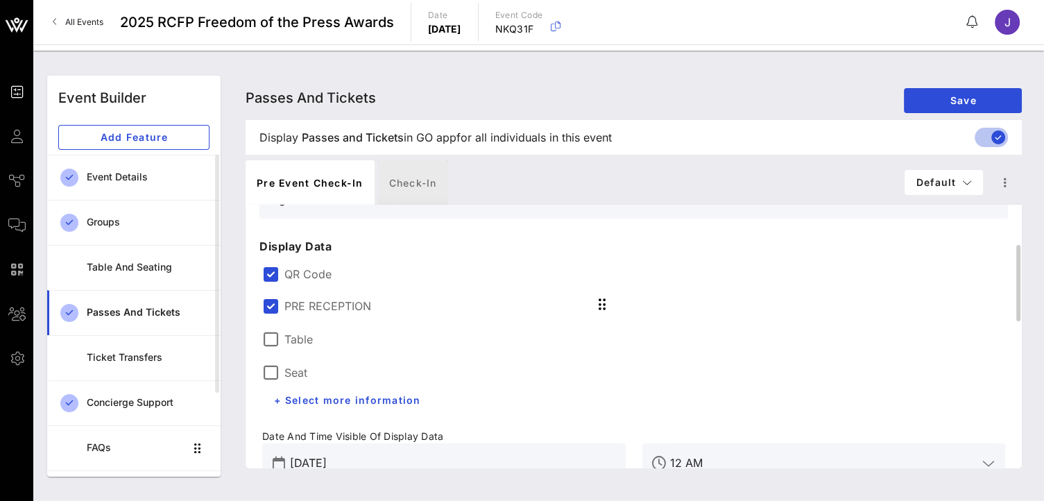
click at [422, 185] on div "Check-in" at bounding box center [413, 182] width 70 height 44
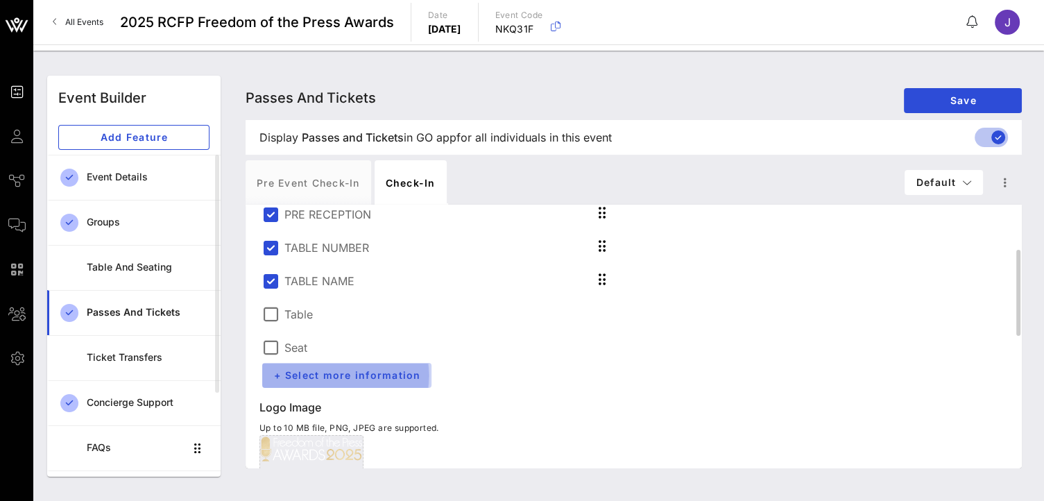
click at [350, 375] on span "+ Select more information" at bounding box center [346, 375] width 147 height 12
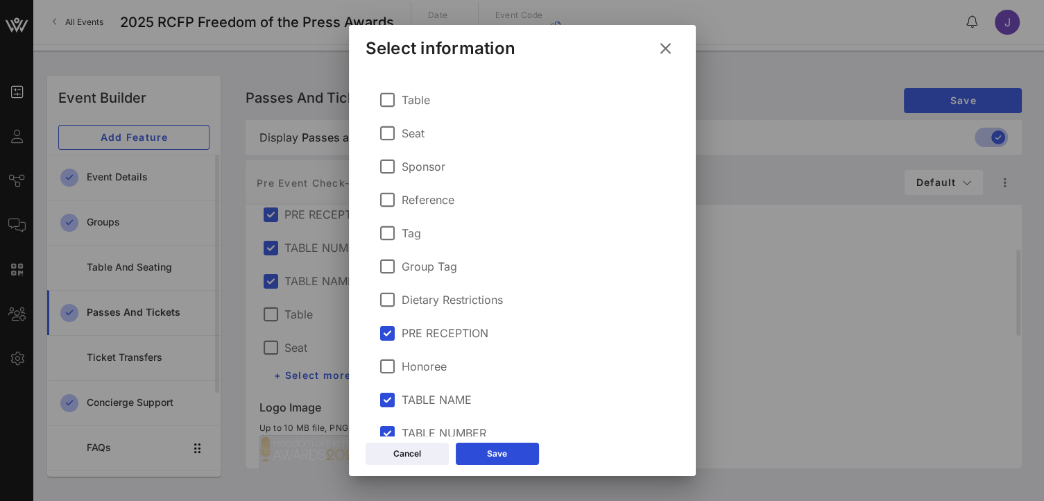
click at [424, 103] on label "Table" at bounding box center [416, 100] width 28 height 14
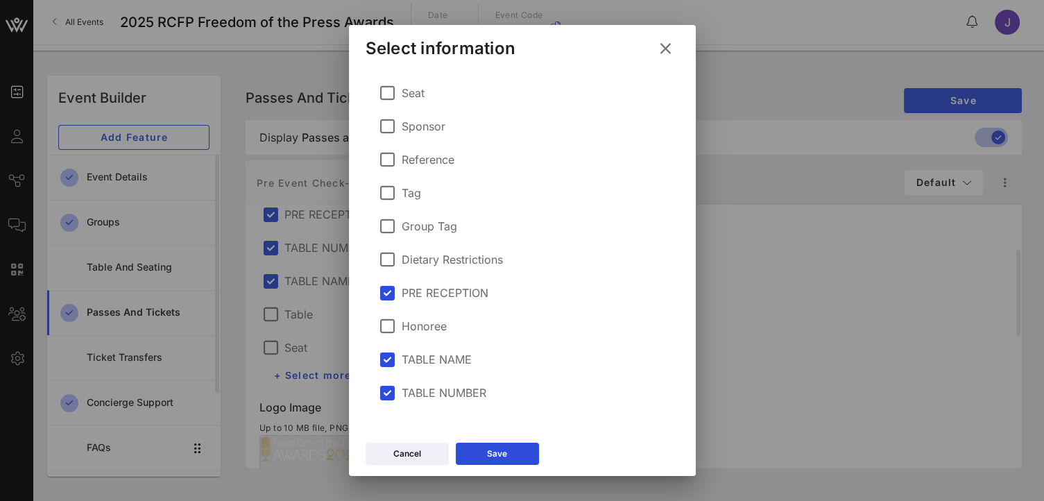
scroll to position [0, 0]
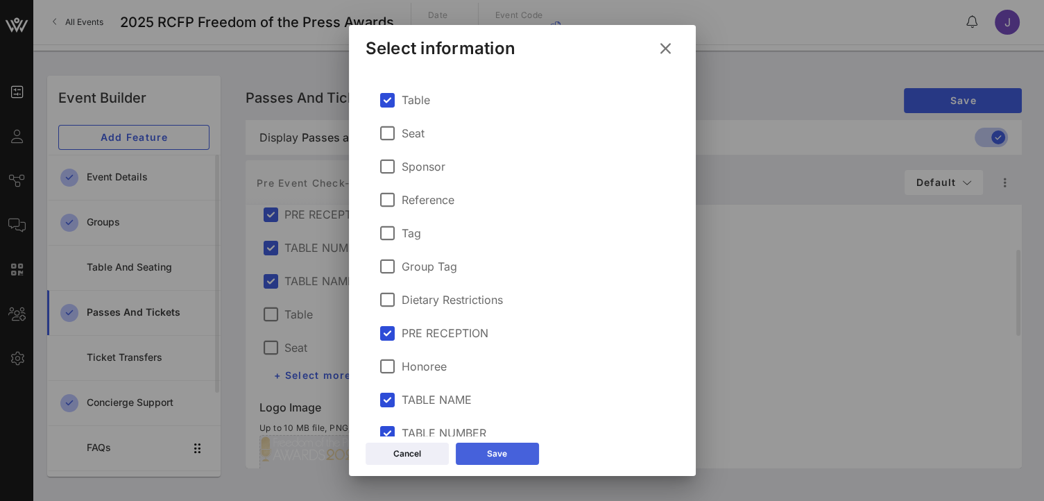
click at [502, 453] on div "Save" at bounding box center [497, 454] width 20 height 14
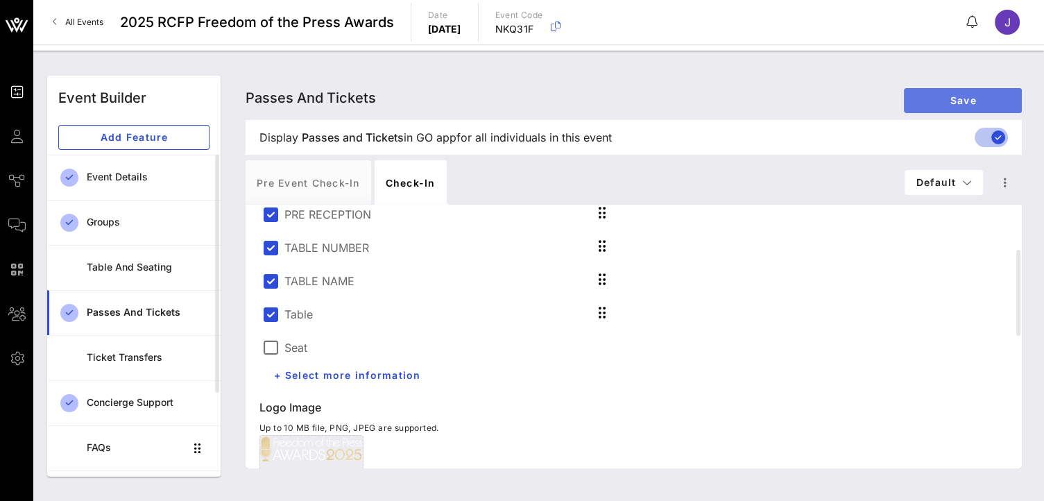
click at [970, 100] on span "Save" at bounding box center [963, 100] width 96 height 12
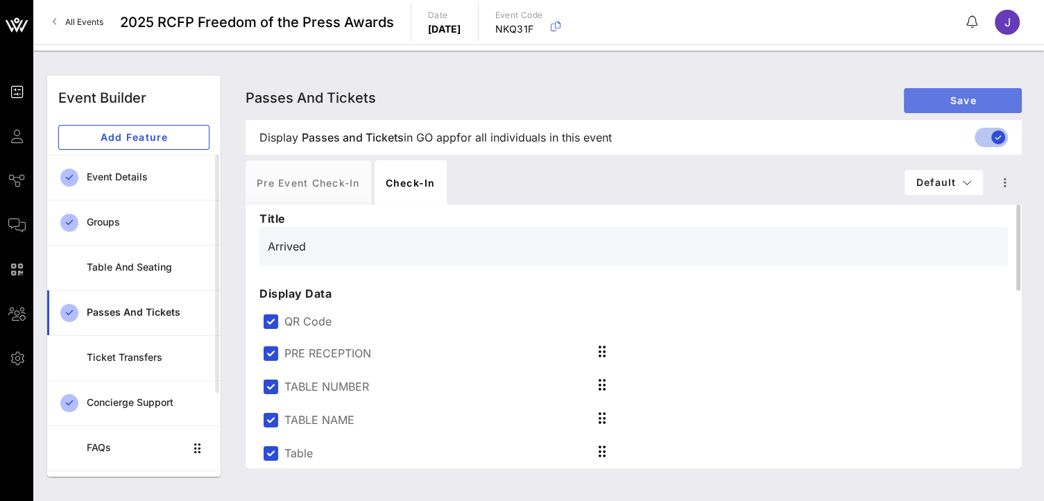
click at [940, 99] on span "Save" at bounding box center [963, 100] width 96 height 12
